Goal: Task Accomplishment & Management: Manage account settings

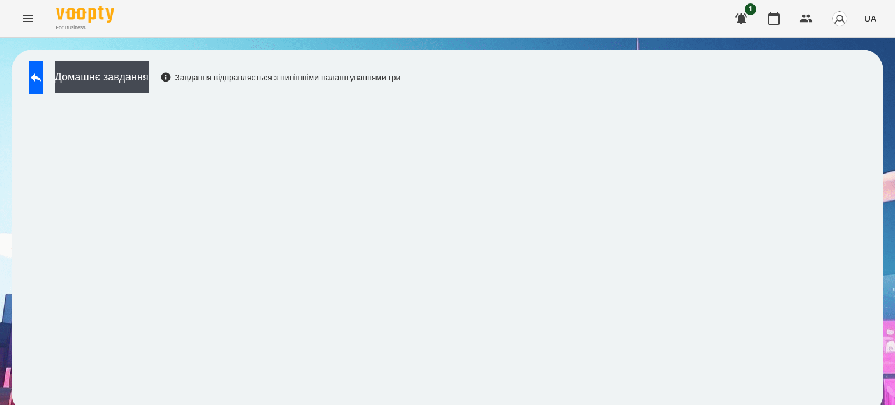
click at [28, 17] on icon "Menu" at bounding box center [28, 19] width 14 height 14
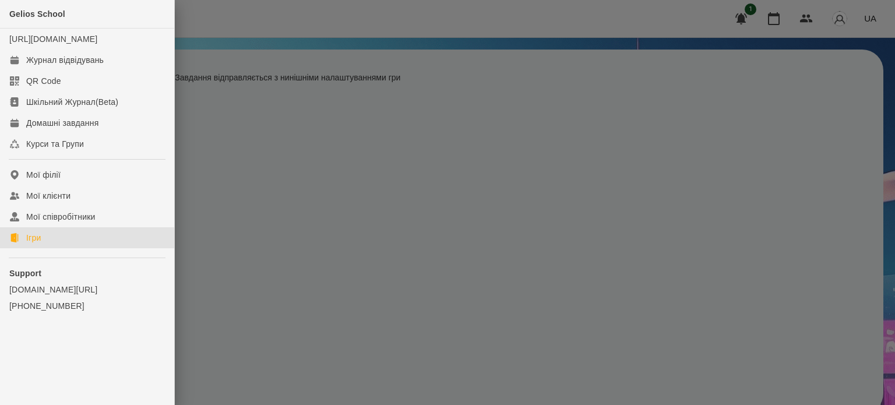
click at [43, 248] on link "Ігри" at bounding box center [87, 237] width 174 height 21
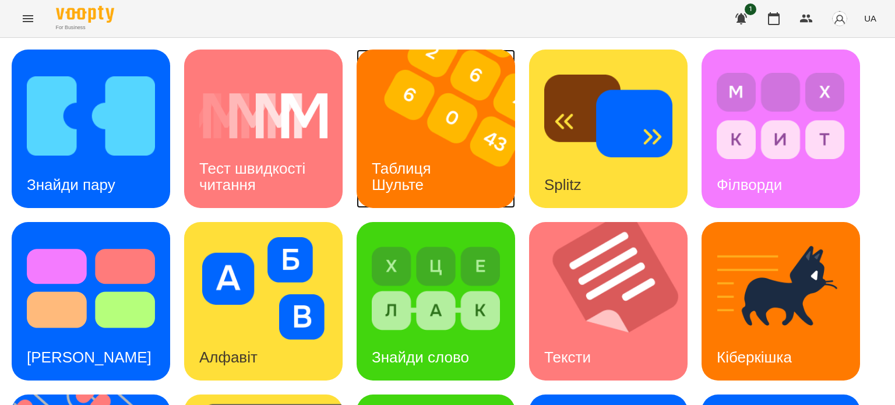
click at [427, 154] on div "Таблиця Шульте" at bounding box center [404, 177] width 94 height 62
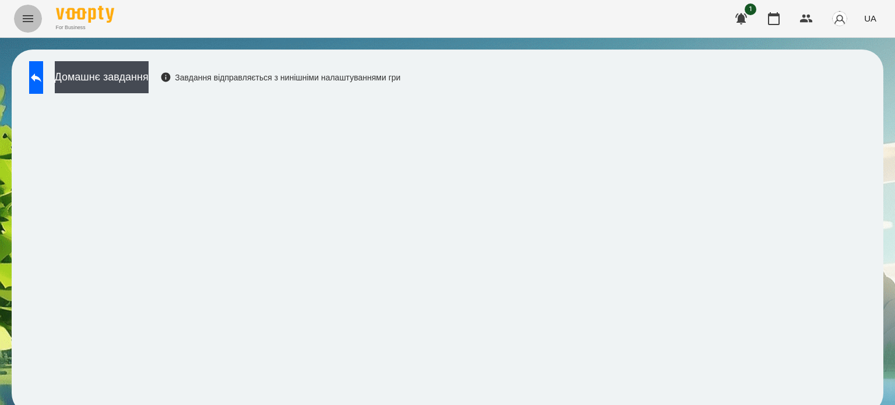
click at [28, 20] on icon "Menu" at bounding box center [28, 19] width 14 height 14
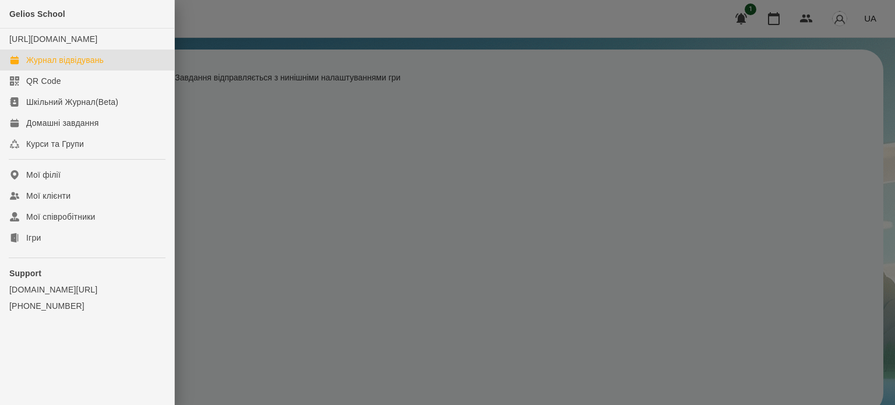
click at [59, 66] on div "Журнал відвідувань" at bounding box center [64, 60] width 77 height 12
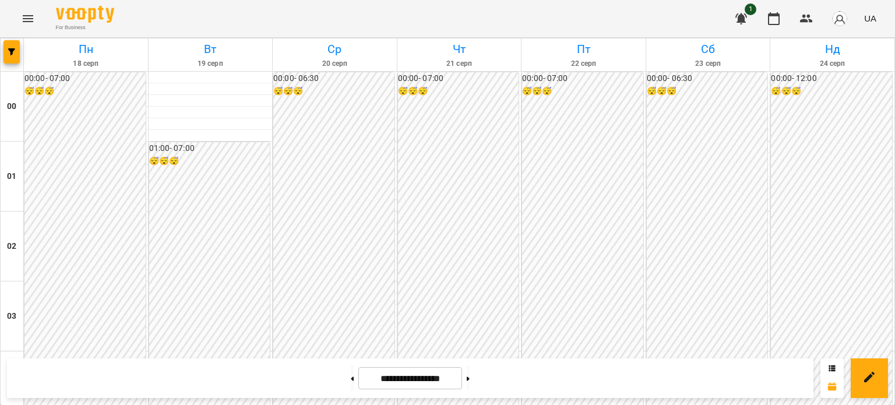
scroll to position [1223, 0]
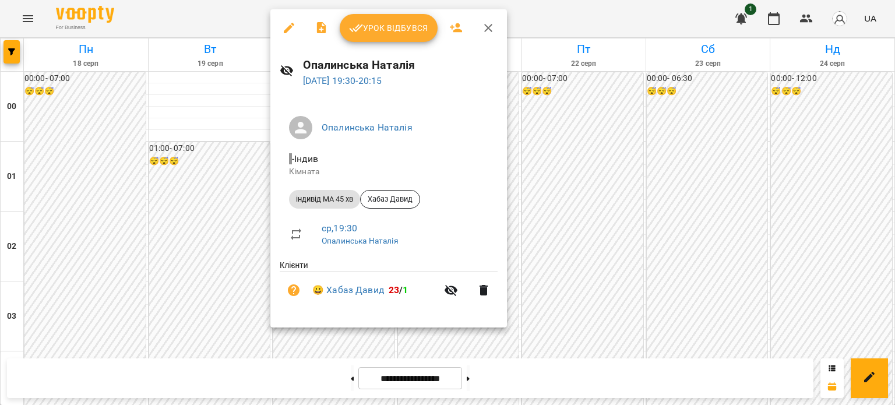
click at [415, 31] on span "Урок відбувся" at bounding box center [388, 28] width 79 height 14
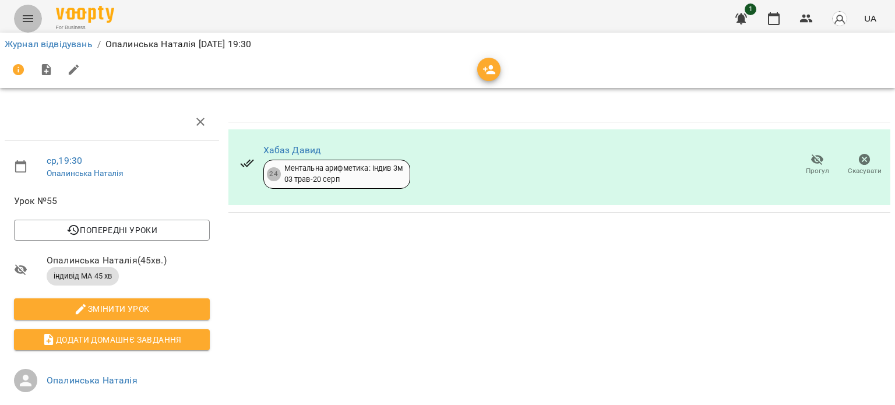
click at [28, 20] on icon "Menu" at bounding box center [28, 19] width 14 height 14
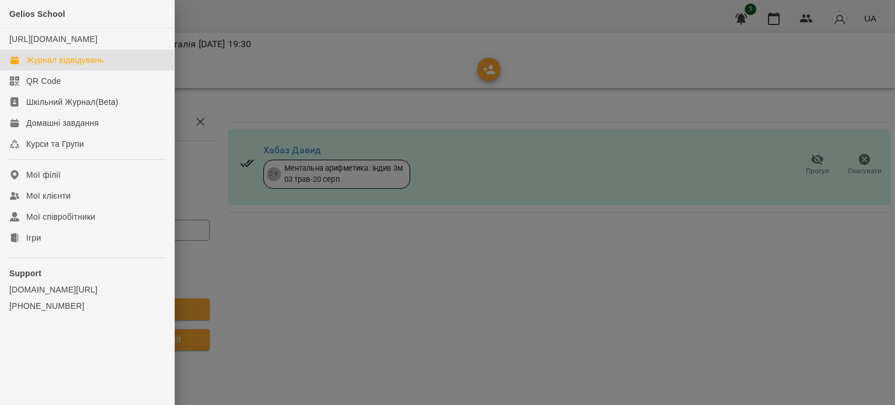
click at [72, 66] on div "Журнал відвідувань" at bounding box center [64, 60] width 77 height 12
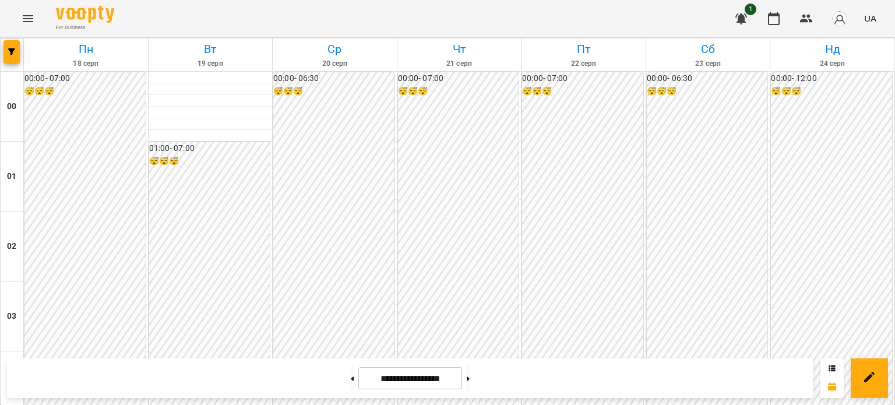
scroll to position [1282, 0]
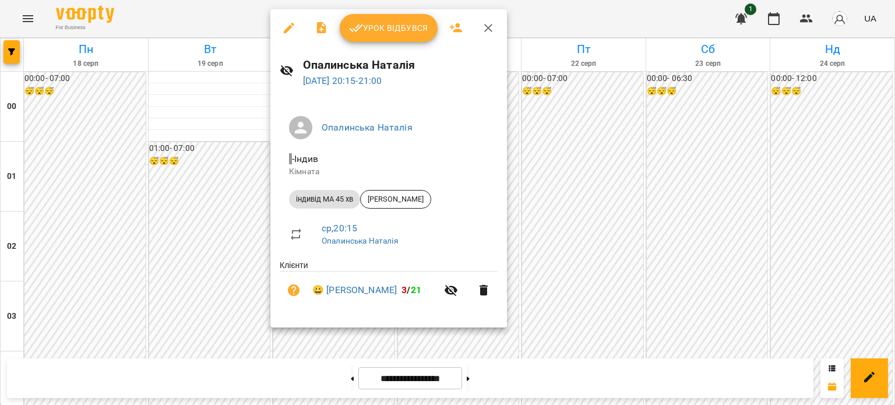
click at [392, 24] on span "Урок відбувся" at bounding box center [388, 28] width 79 height 14
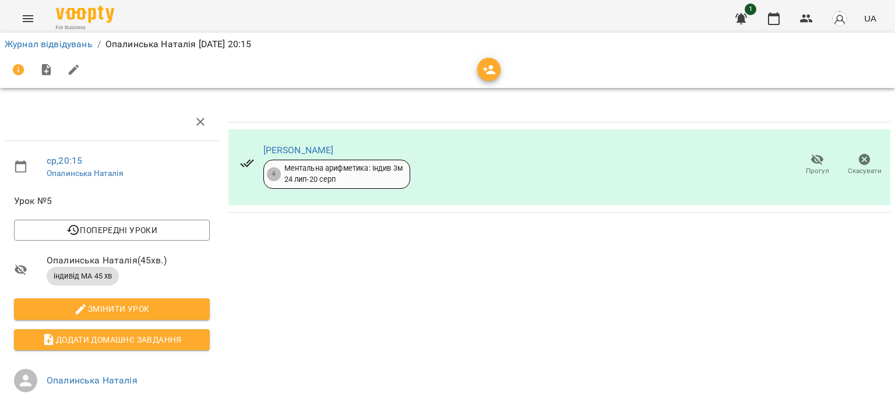
click at [27, 16] on icon "Menu" at bounding box center [28, 18] width 10 height 7
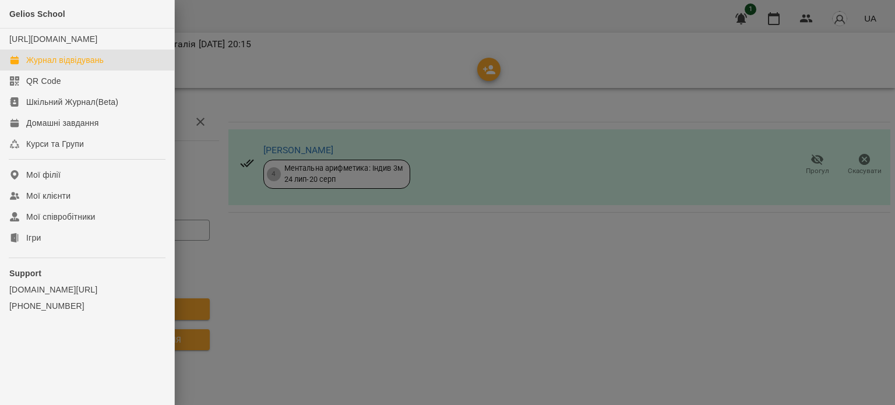
click at [58, 66] on div "Журнал відвідувань" at bounding box center [64, 60] width 77 height 12
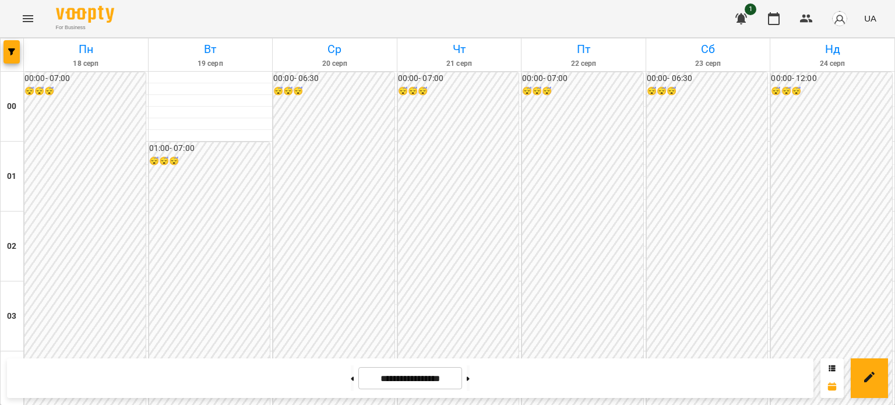
scroll to position [1396, 0]
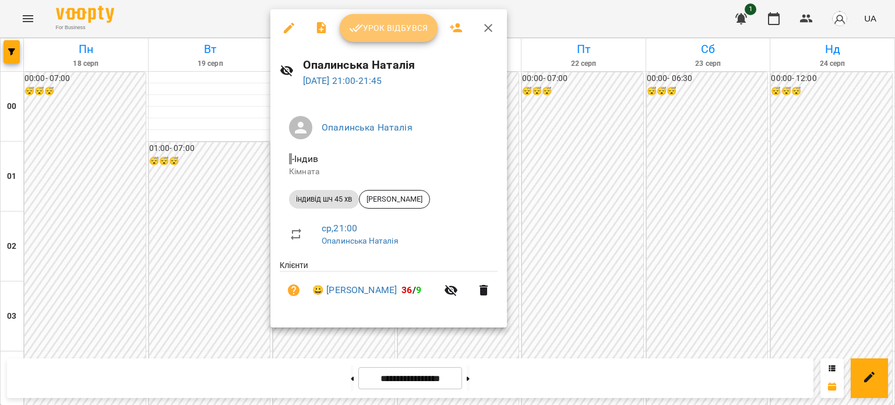
click at [405, 26] on span "Урок відбувся" at bounding box center [388, 28] width 79 height 14
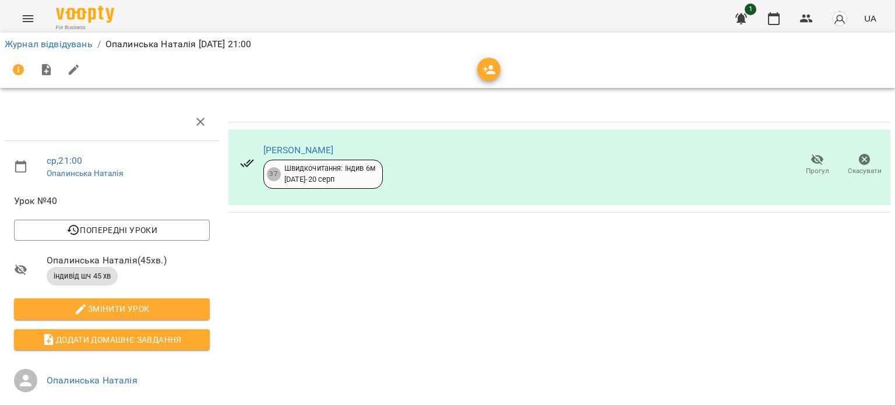
click at [29, 18] on icon "Menu" at bounding box center [28, 18] width 10 height 7
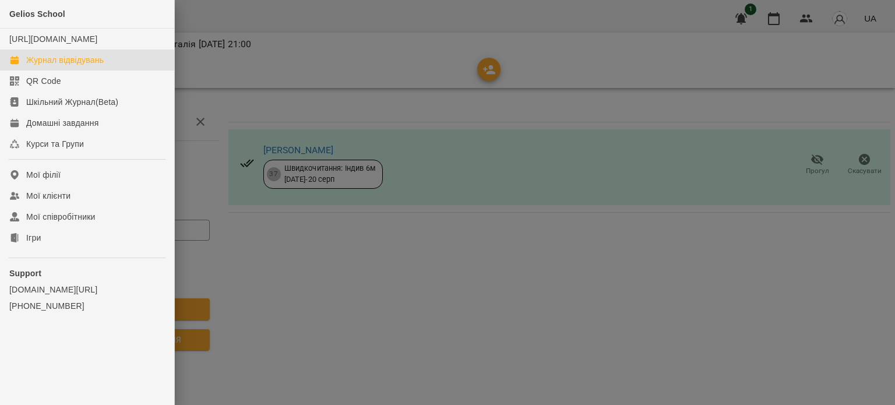
click at [58, 66] on div "Журнал відвідувань" at bounding box center [64, 60] width 77 height 12
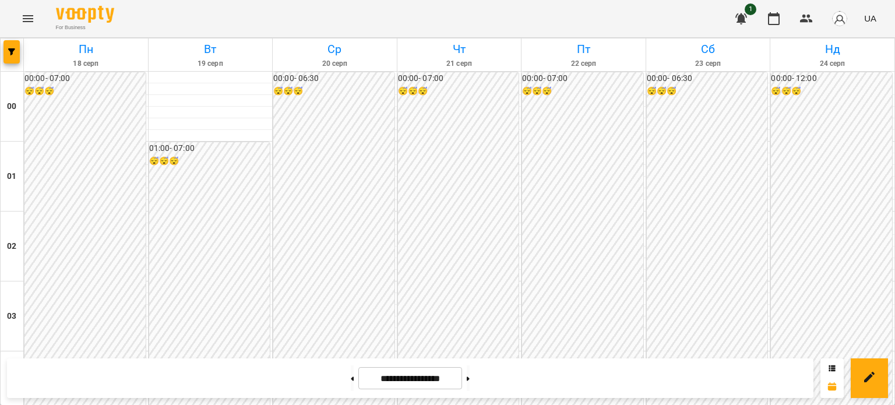
scroll to position [1165, 0]
